Goal: Task Accomplishment & Management: Manage account settings

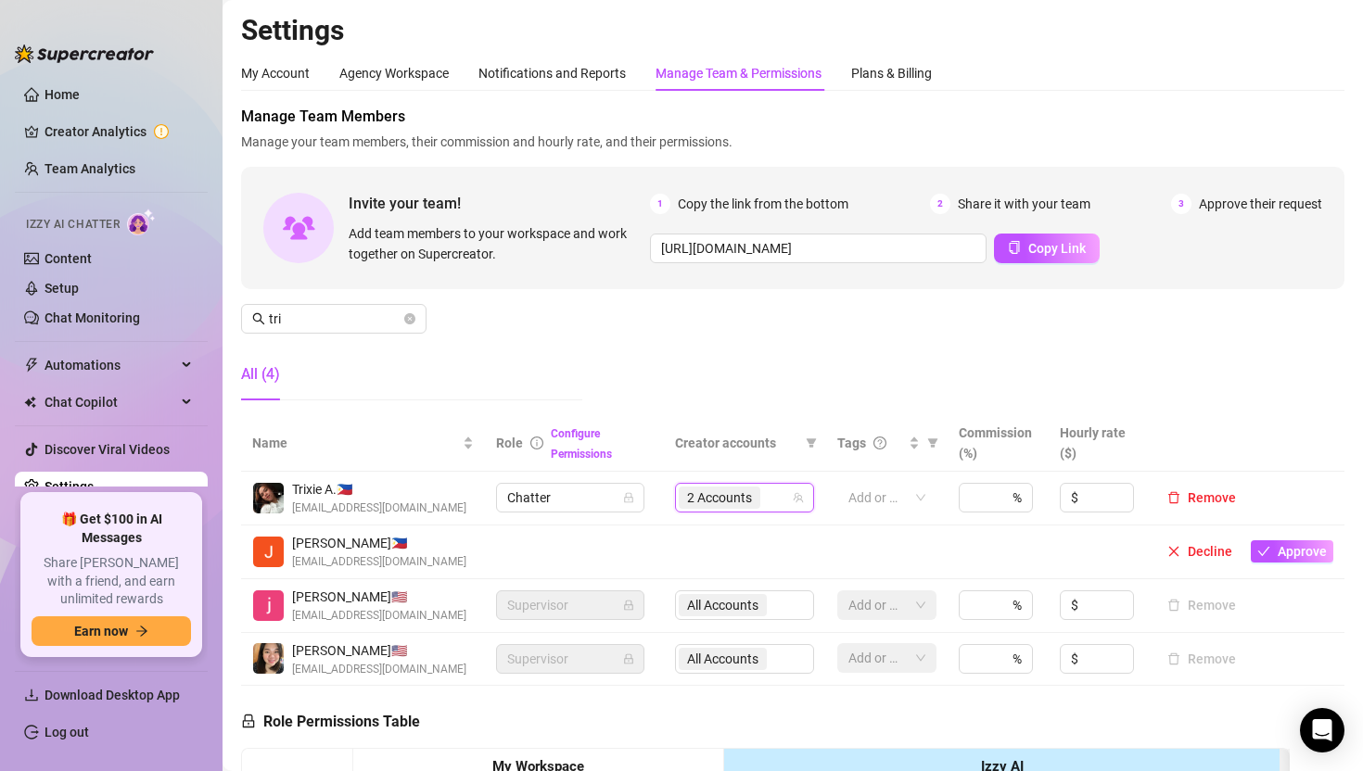
scroll to position [25, 0]
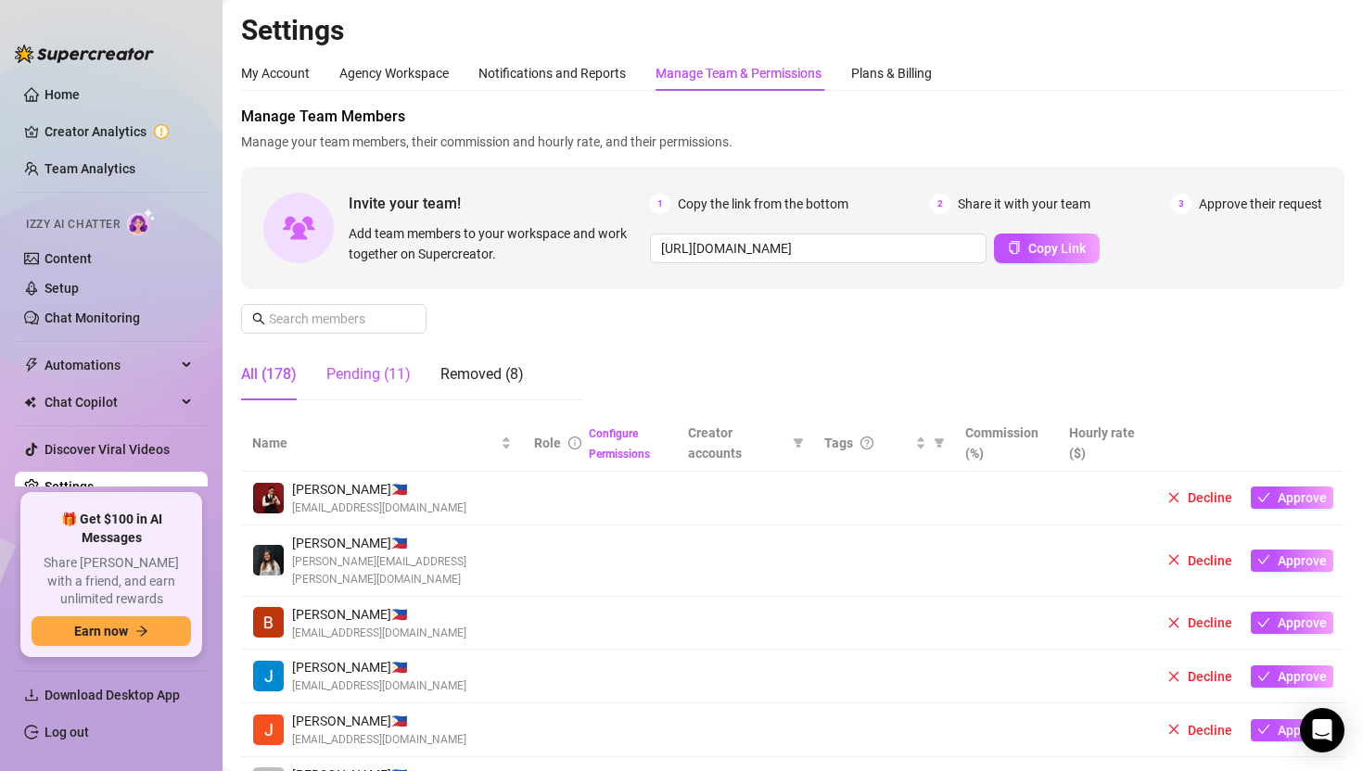
click at [363, 378] on div "Pending (11)" at bounding box center [368, 374] width 84 height 22
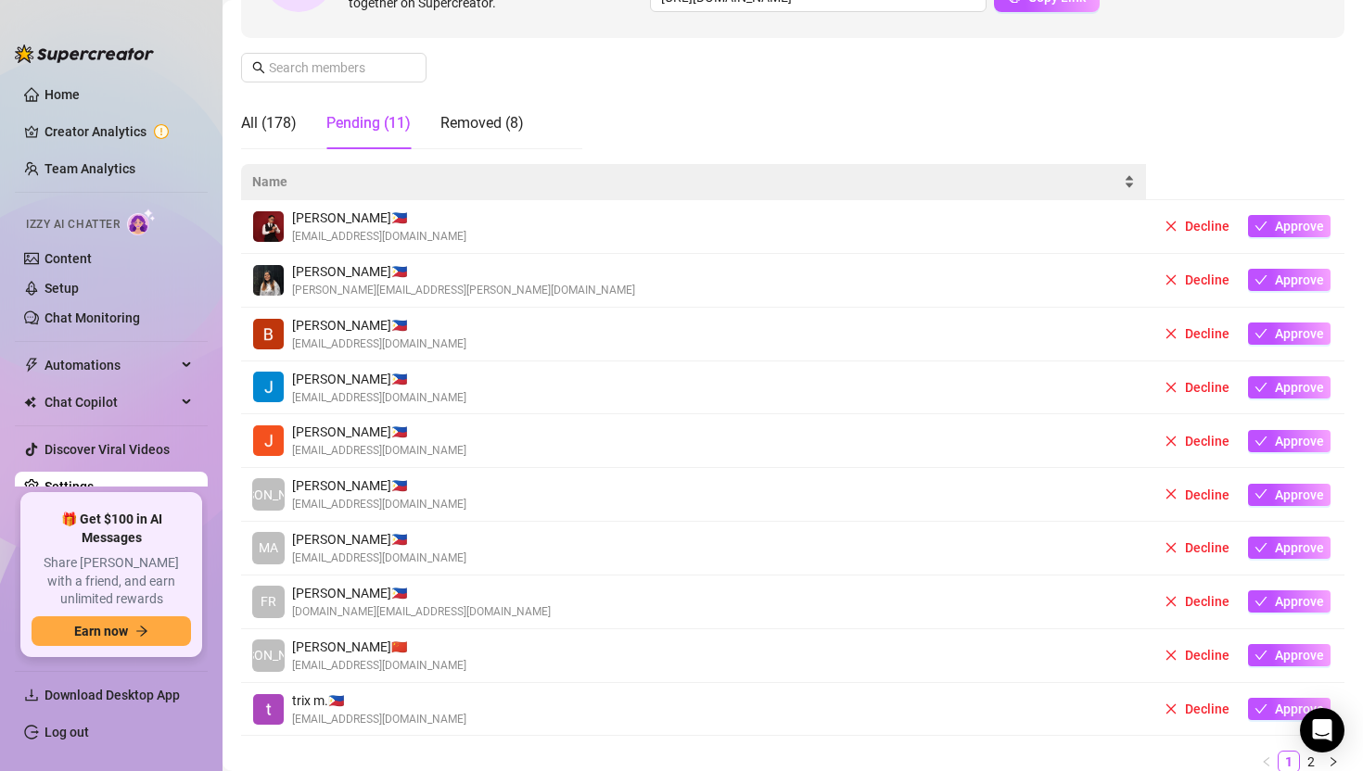
scroll to position [289, 0]
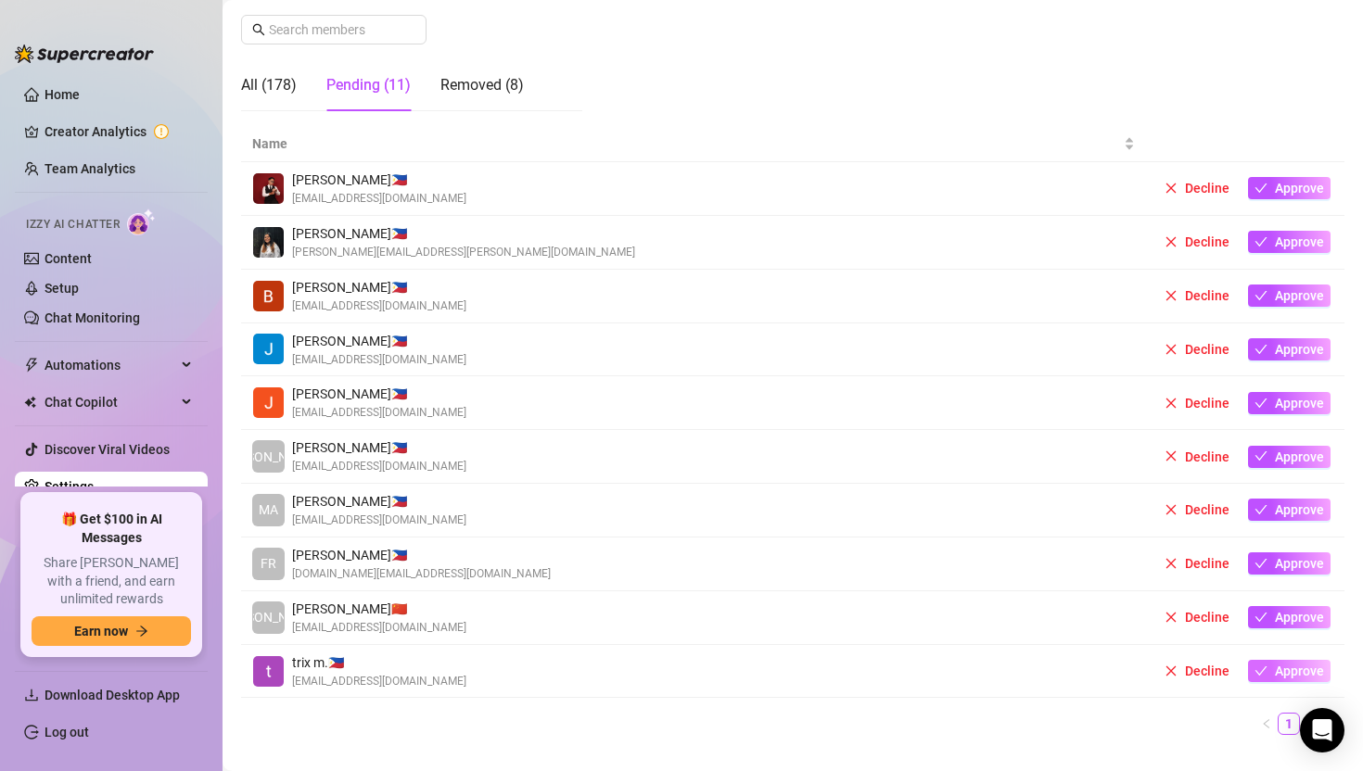
click at [1305, 672] on span "Approve" at bounding box center [1299, 671] width 49 height 15
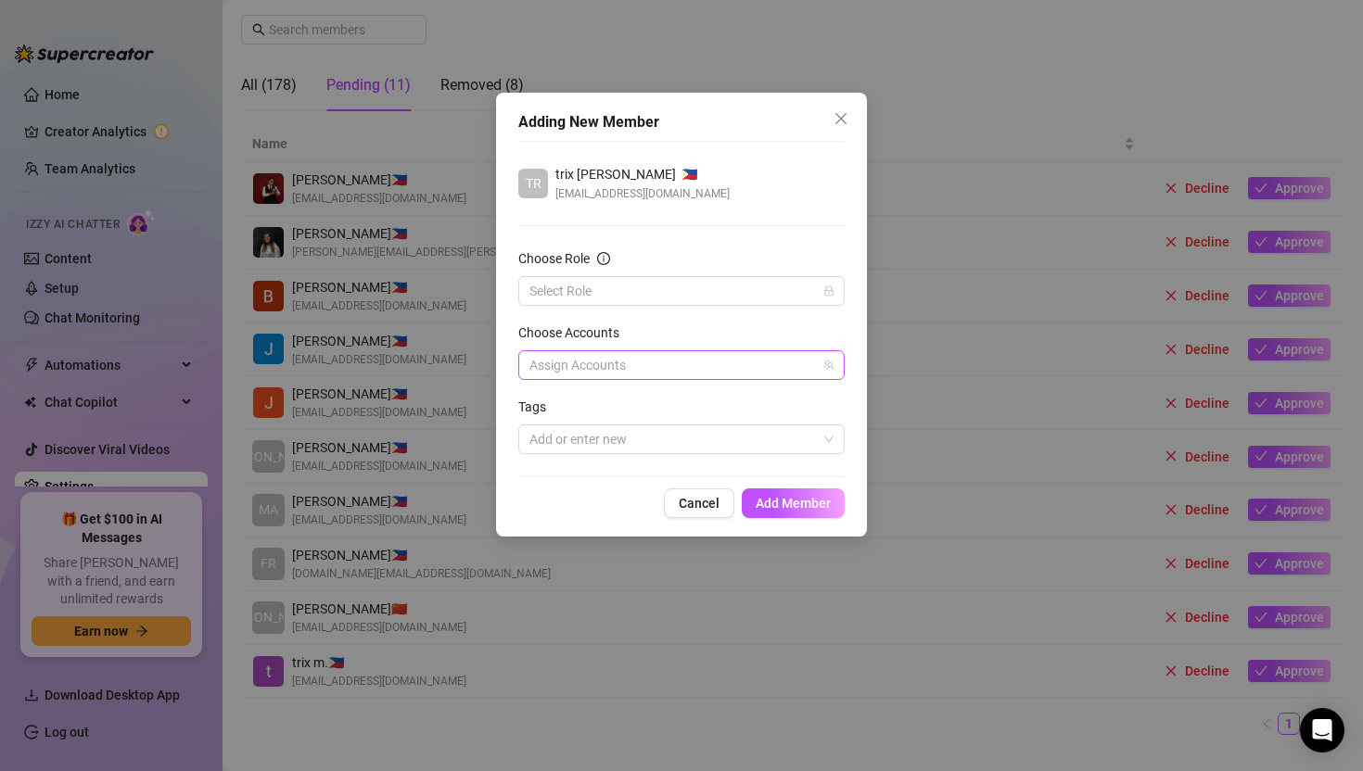
click at [582, 367] on div at bounding box center [671, 365] width 299 height 26
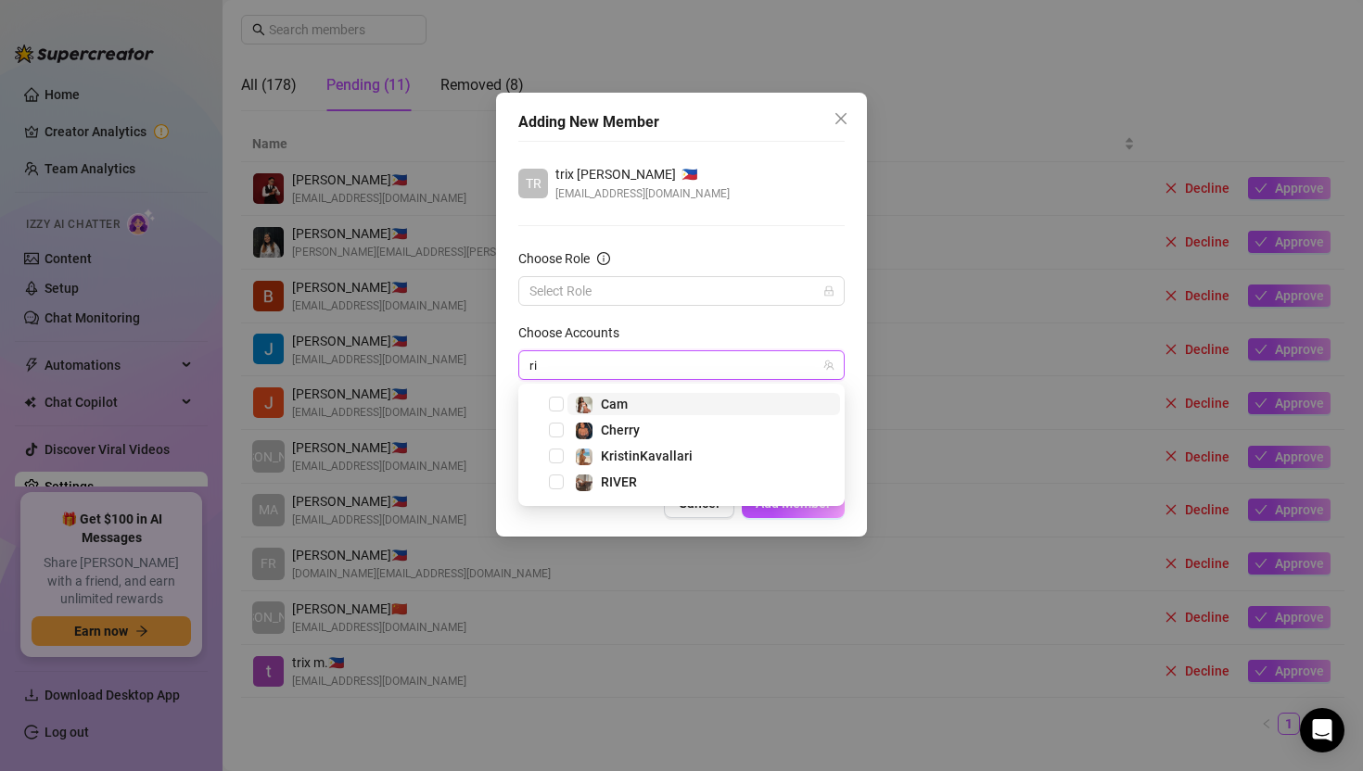
type input "riv"
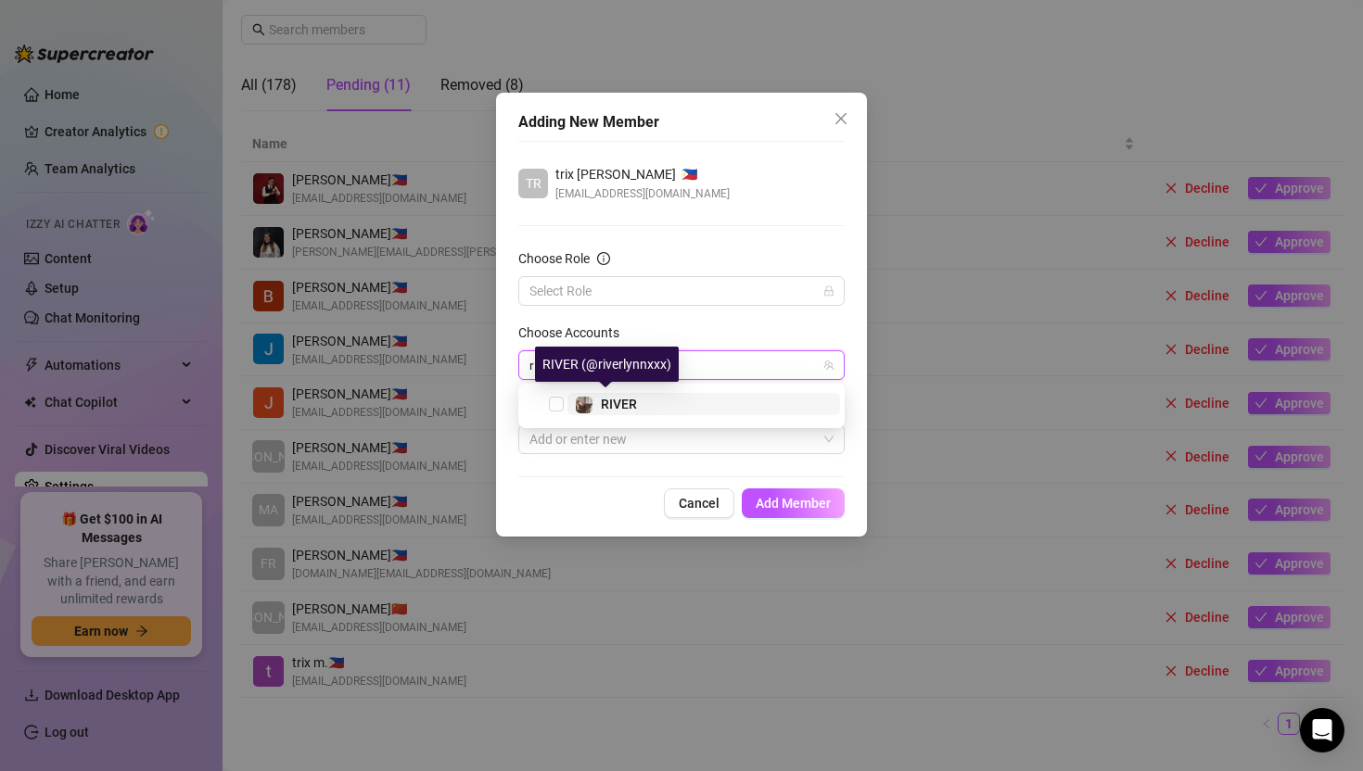
click at [618, 405] on span "RIVER" at bounding box center [619, 404] width 36 height 15
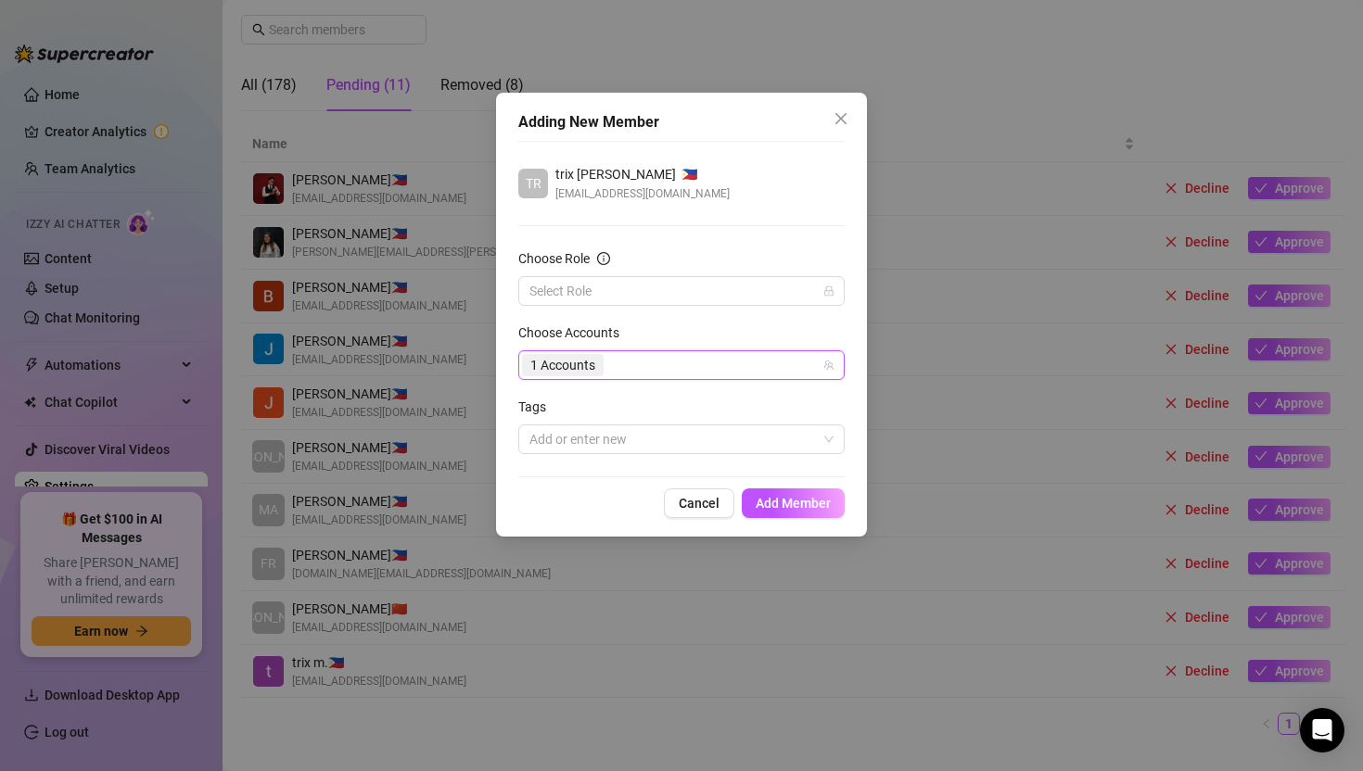
click at [713, 318] on form "Choose Role Select Role Choose Accounts 87112500 1 Accounts Tags Add or enter n…" at bounding box center [681, 351] width 326 height 206
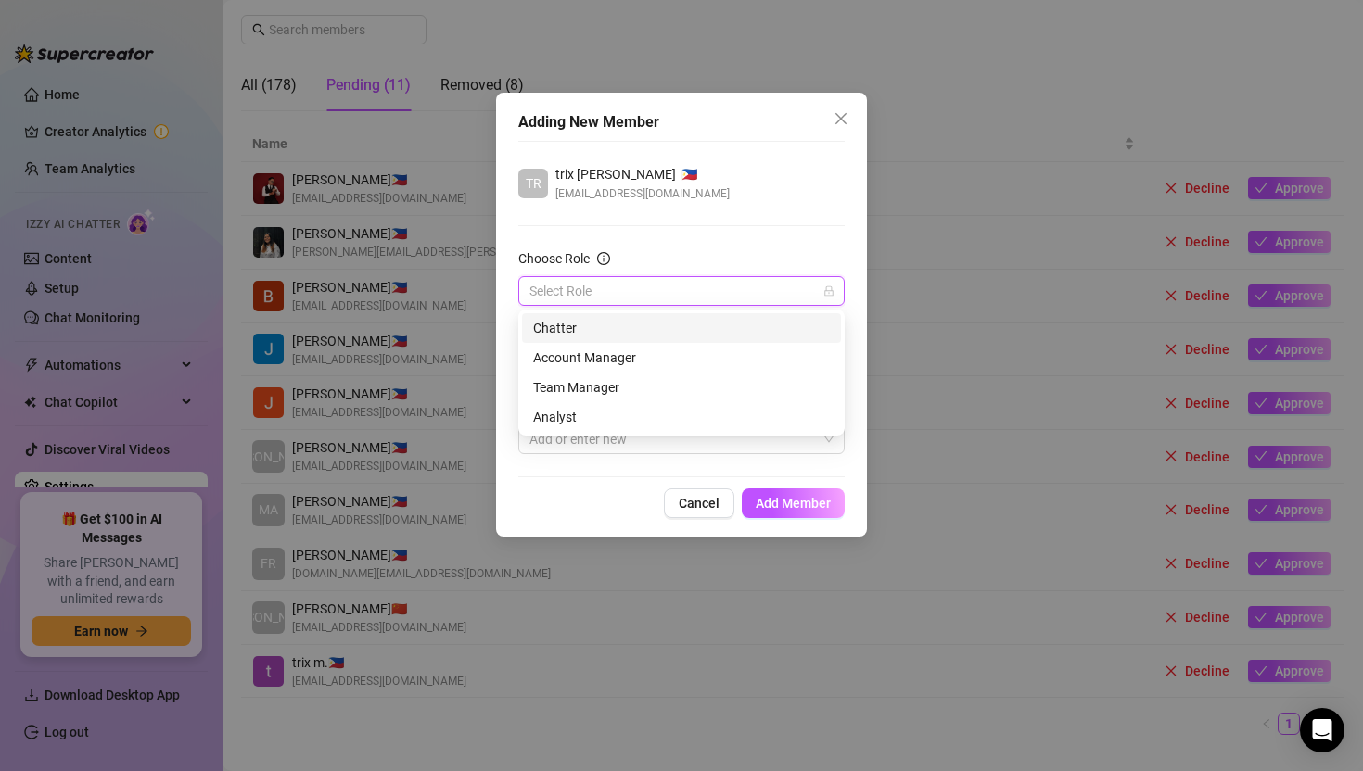
click at [727, 298] on input "Choose Role" at bounding box center [672, 291] width 287 height 28
click at [717, 327] on div "Chatter" at bounding box center [681, 328] width 297 height 20
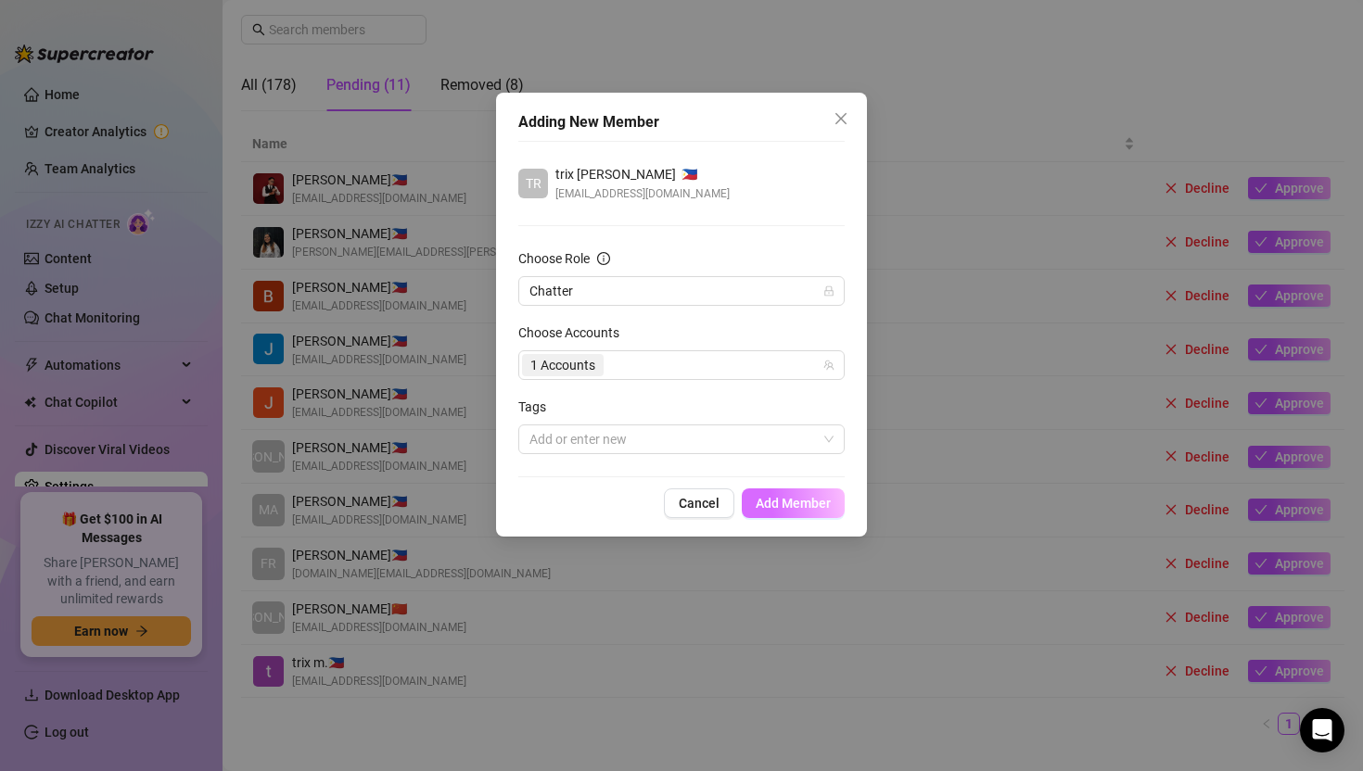
click at [780, 499] on span "Add Member" at bounding box center [793, 503] width 75 height 15
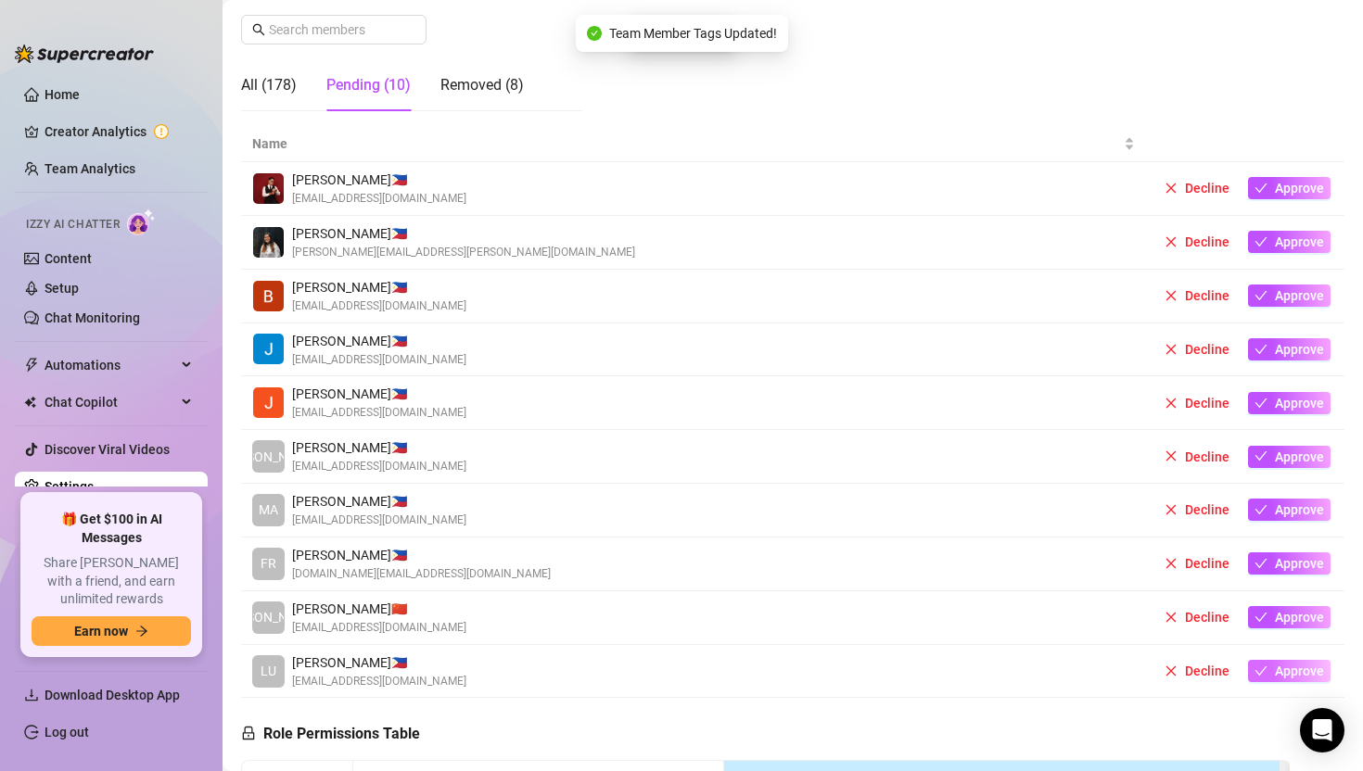
click at [1292, 675] on span "Approve" at bounding box center [1299, 671] width 49 height 15
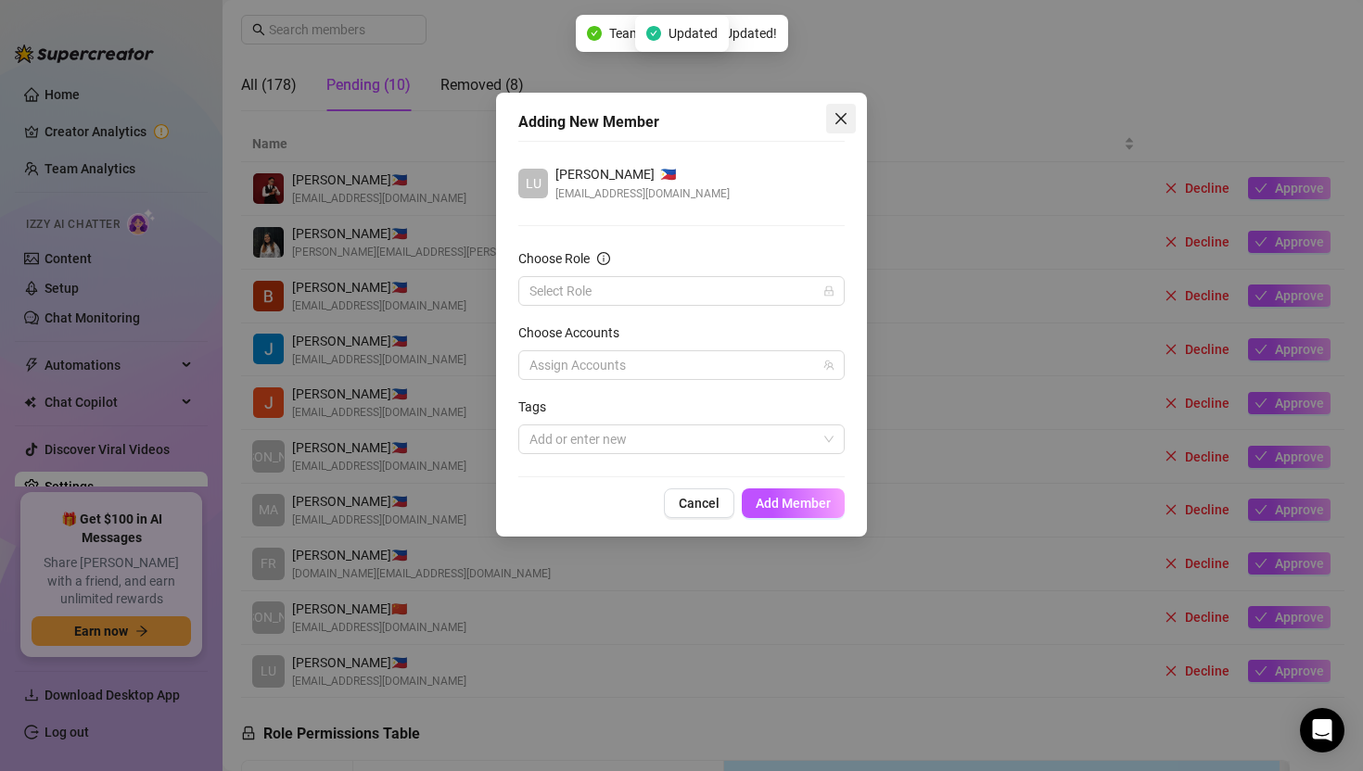
click at [832, 121] on span "Close" at bounding box center [841, 118] width 30 height 15
